Goal: Find contact information: Find contact information

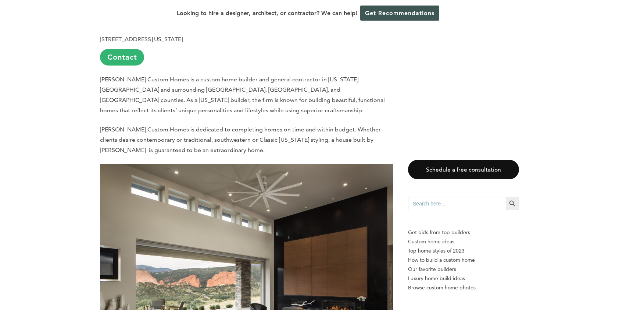
scroll to position [2722, 0]
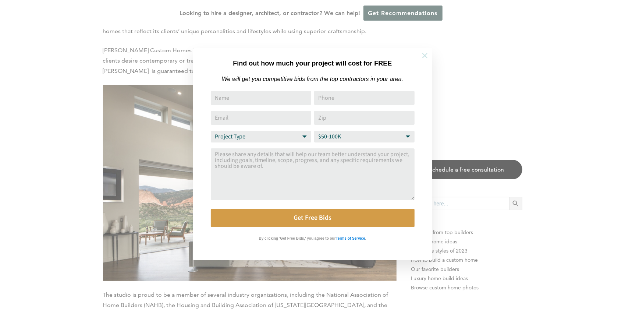
click at [423, 54] on icon at bounding box center [424, 55] width 5 height 5
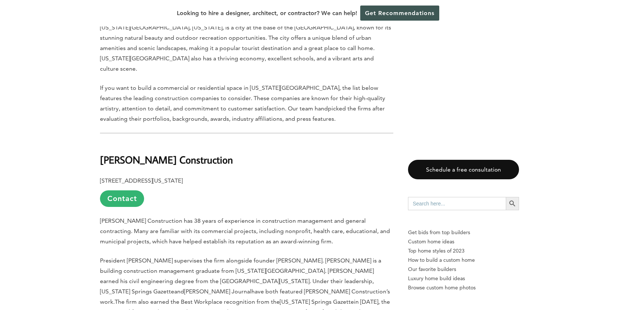
scroll to position [405, 0]
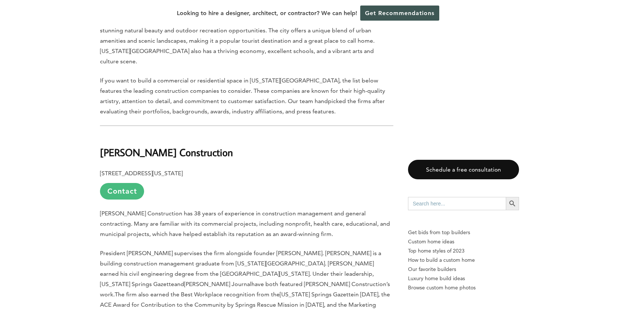
click at [130, 183] on link "Contact" at bounding box center [122, 191] width 44 height 17
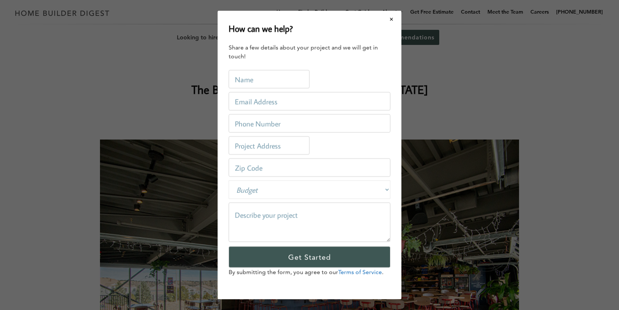
scroll to position [0, 0]
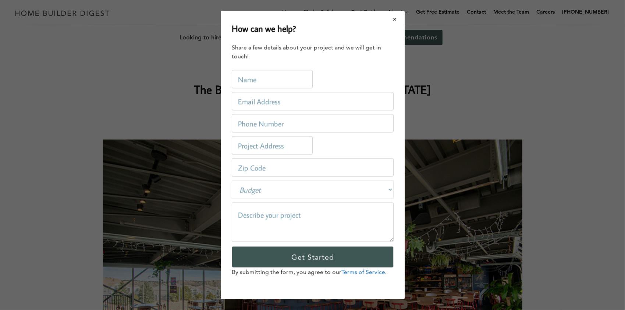
click at [394, 17] on button "Close modal" at bounding box center [394, 18] width 19 height 15
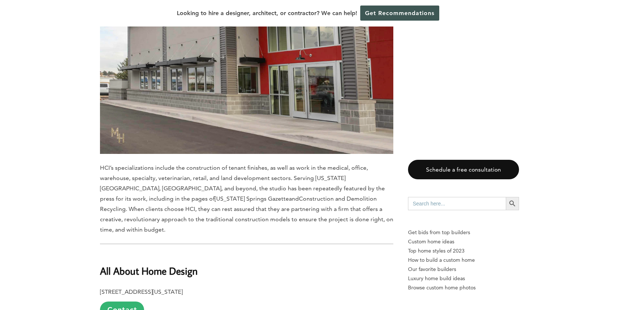
scroll to position [2023, 0]
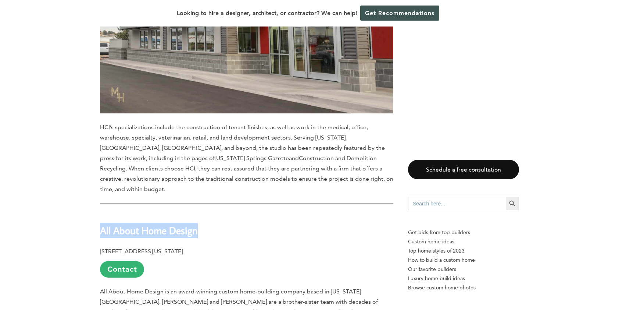
drag, startPoint x: 96, startPoint y: 180, endPoint x: 198, endPoint y: 176, distance: 101.6
copy b "All About Home Design"
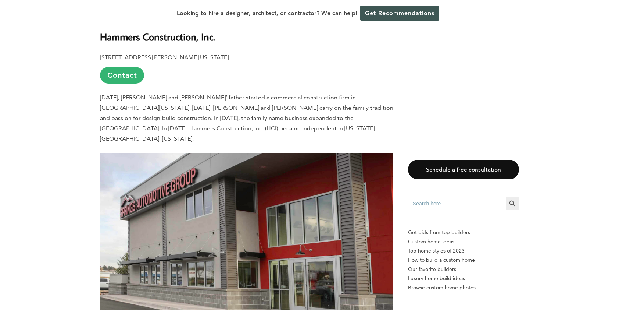
scroll to position [1729, 0]
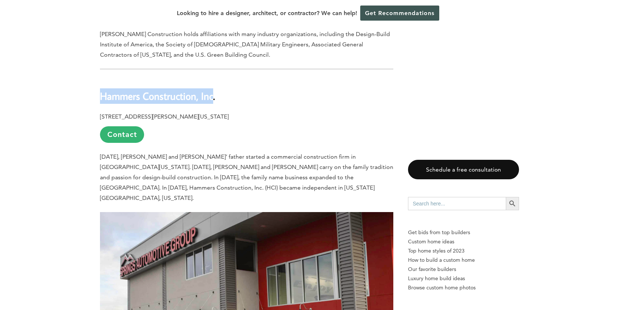
drag, startPoint x: 97, startPoint y: 65, endPoint x: 214, endPoint y: 63, distance: 116.6
copy b "Hammers Construction, Inc"
